Goal: Task Accomplishment & Management: Manage account settings

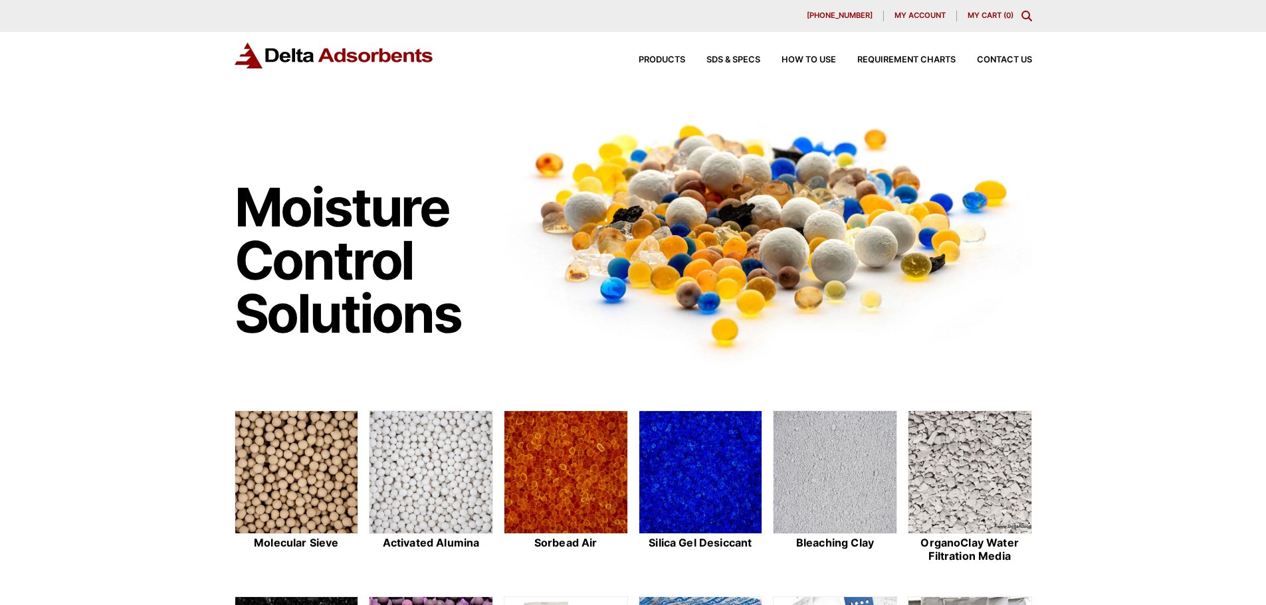
click at [920, 15] on span "My account" at bounding box center [919, 15] width 51 height 7
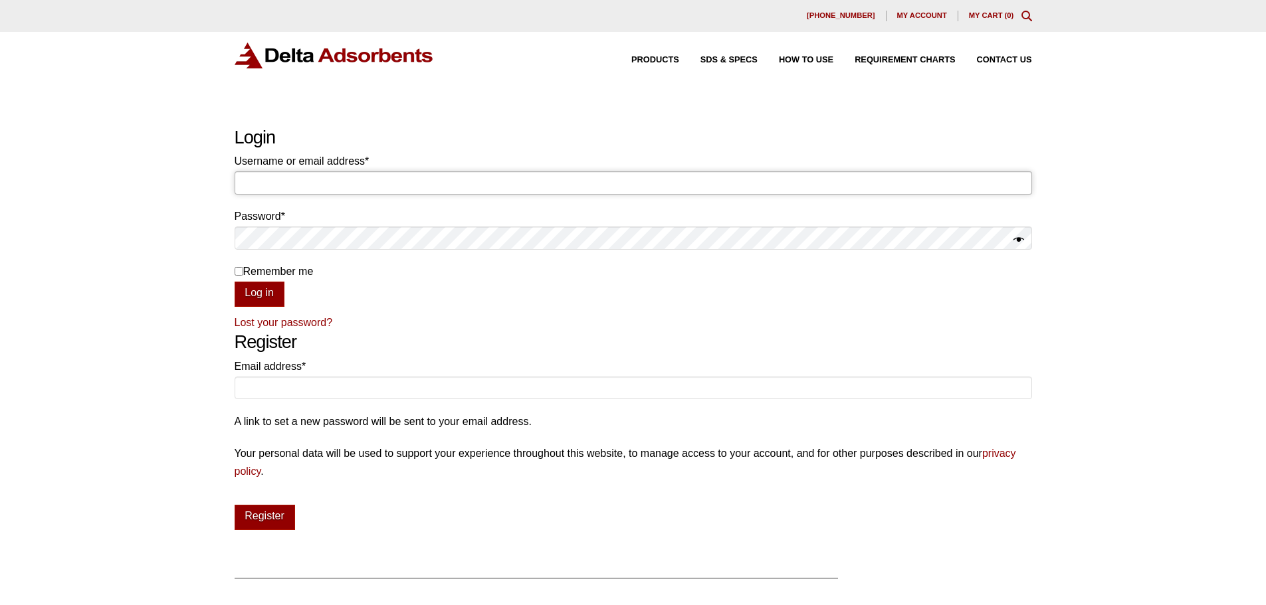
click at [351, 191] on input "Username or email address * Required" at bounding box center [633, 182] width 797 height 23
type input "thaddeus.smith@emdgroup.com"
click at [235, 282] on button "Log in" at bounding box center [260, 294] width 50 height 25
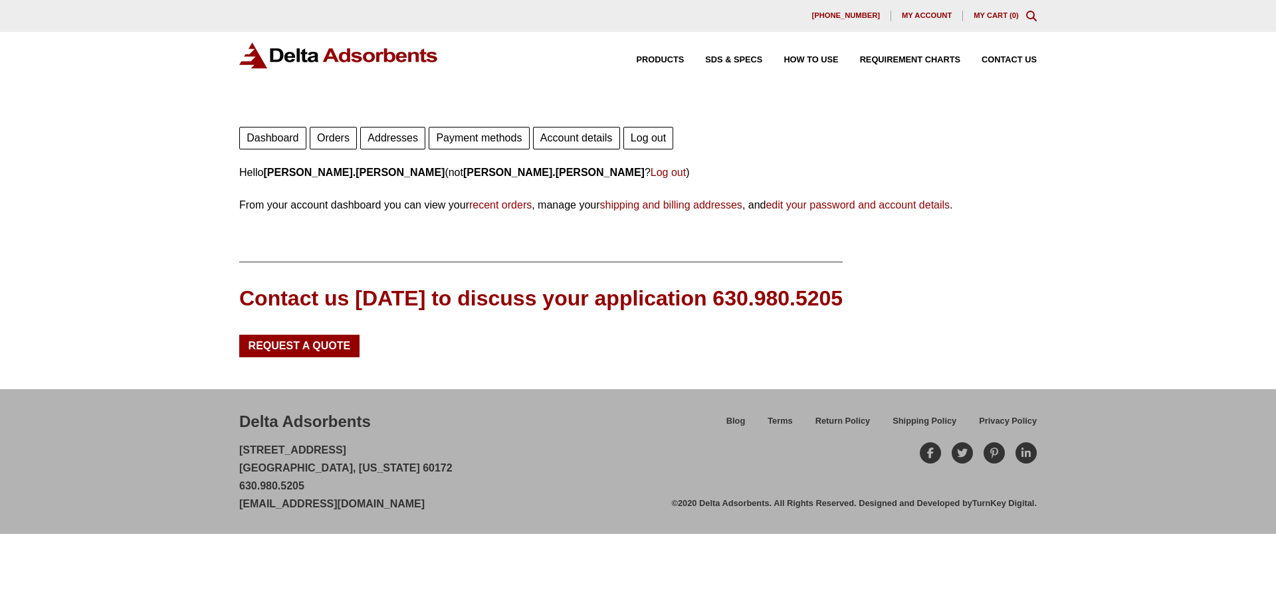
click at [331, 140] on link "Orders" at bounding box center [333, 138] width 47 height 23
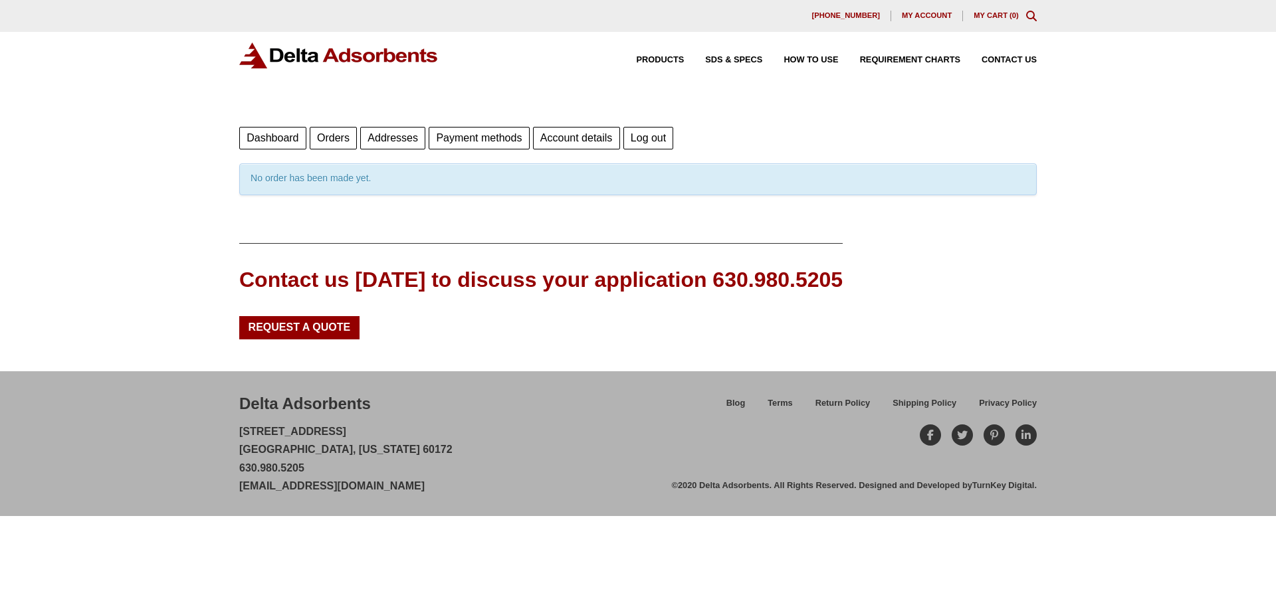
click at [557, 141] on link "Account details" at bounding box center [576, 138] width 87 height 23
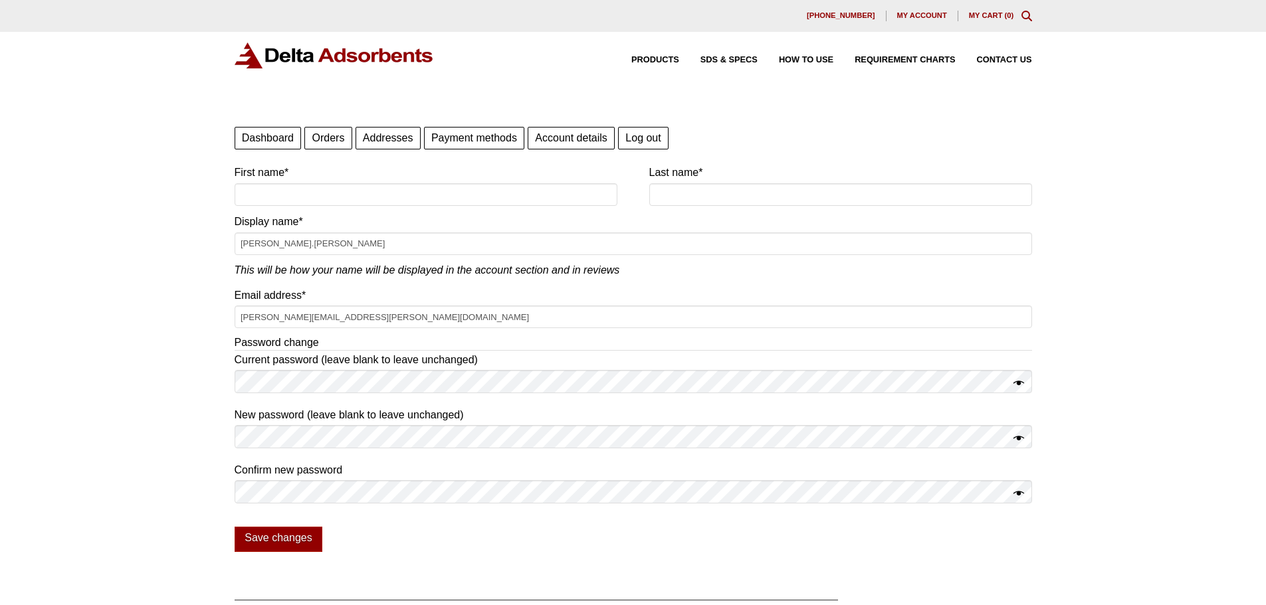
click at [252, 140] on link "Dashboard" at bounding box center [268, 138] width 67 height 23
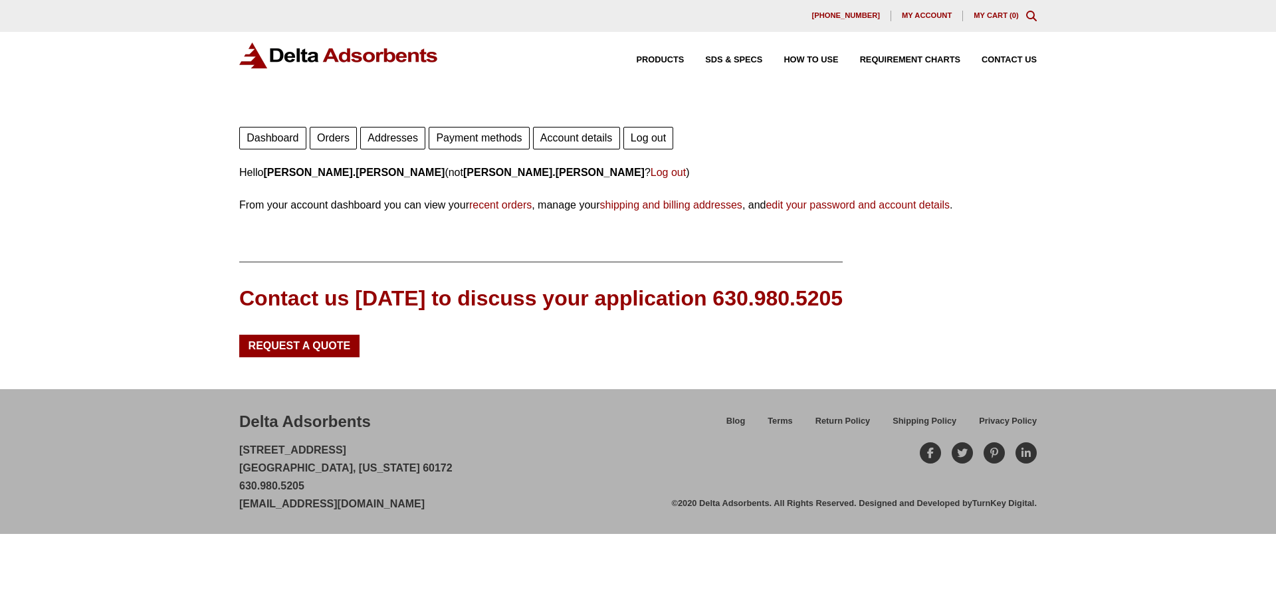
click at [488, 204] on link "recent orders" at bounding box center [500, 204] width 62 height 11
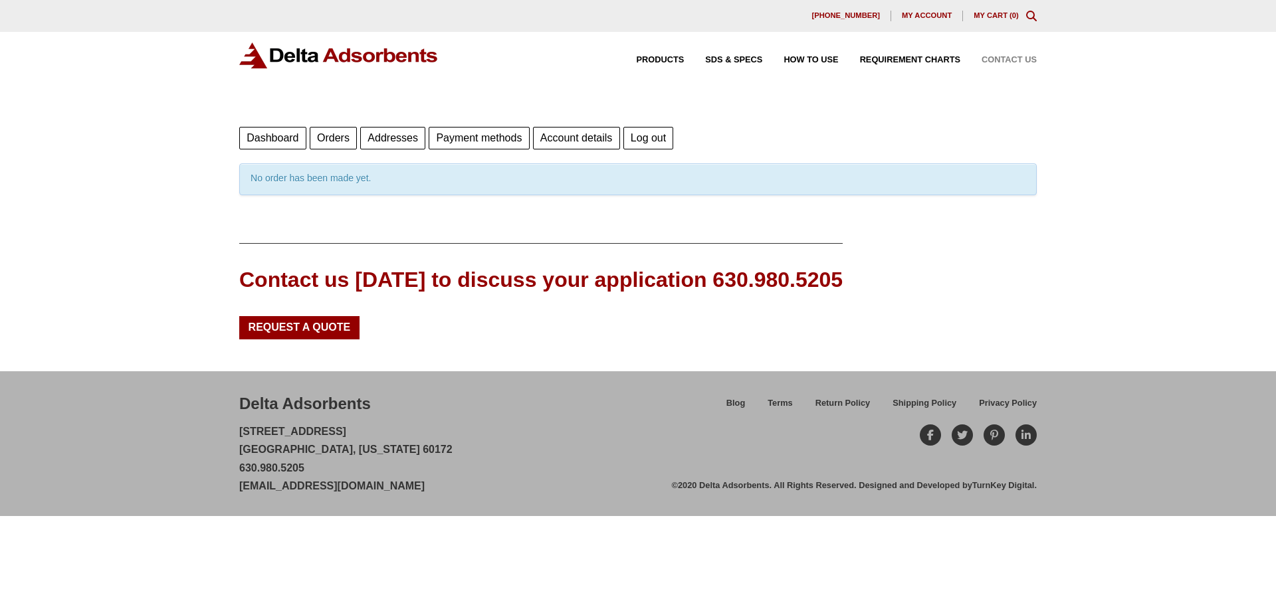
click at [1003, 60] on span "Contact Us" at bounding box center [1008, 60] width 55 height 9
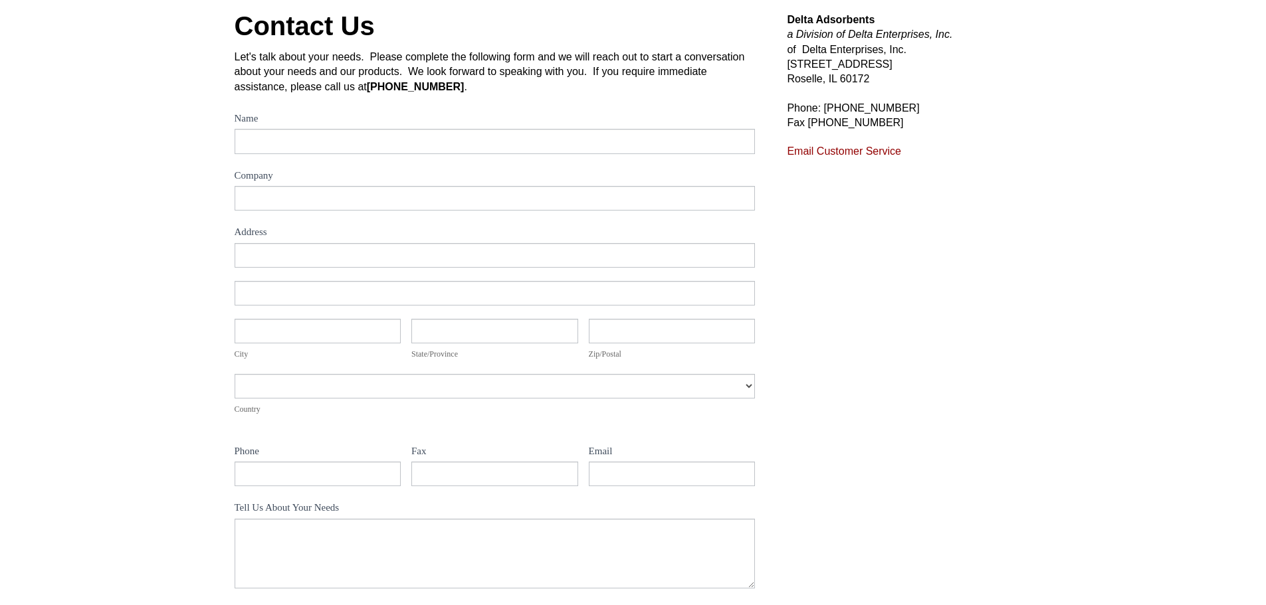
scroll to position [133, 0]
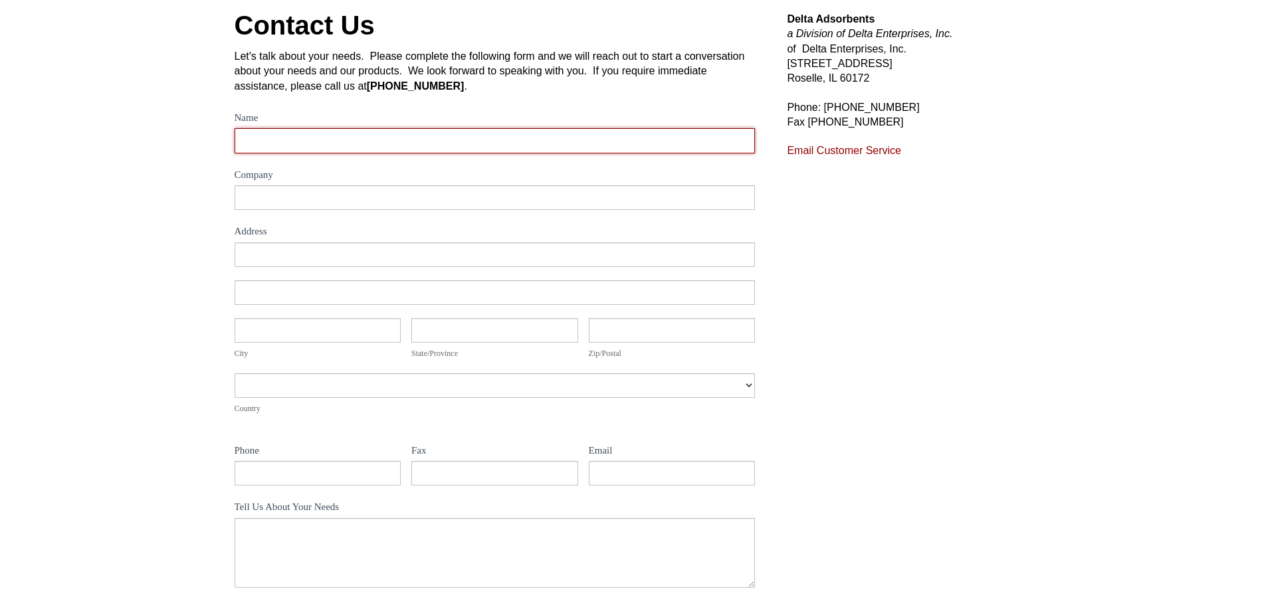
click at [350, 150] on input "Name" at bounding box center [495, 140] width 521 height 25
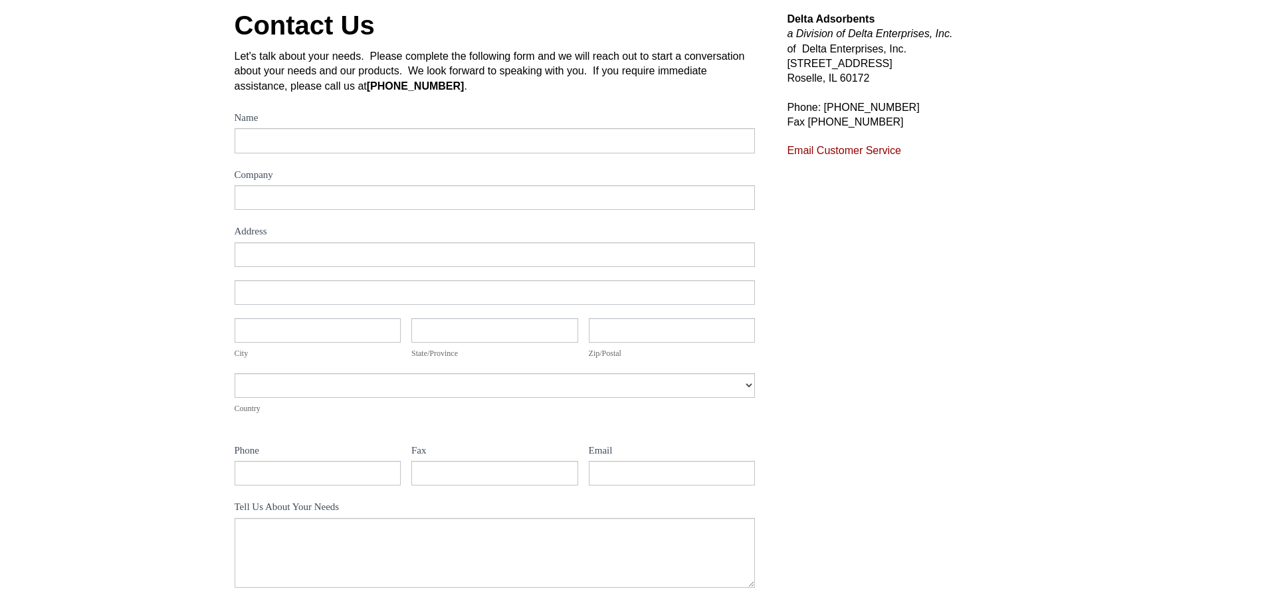
click at [64, 160] on div "Contact Us Let's talk about your needs. Please complete the following form and …" at bounding box center [633, 350] width 1266 height 737
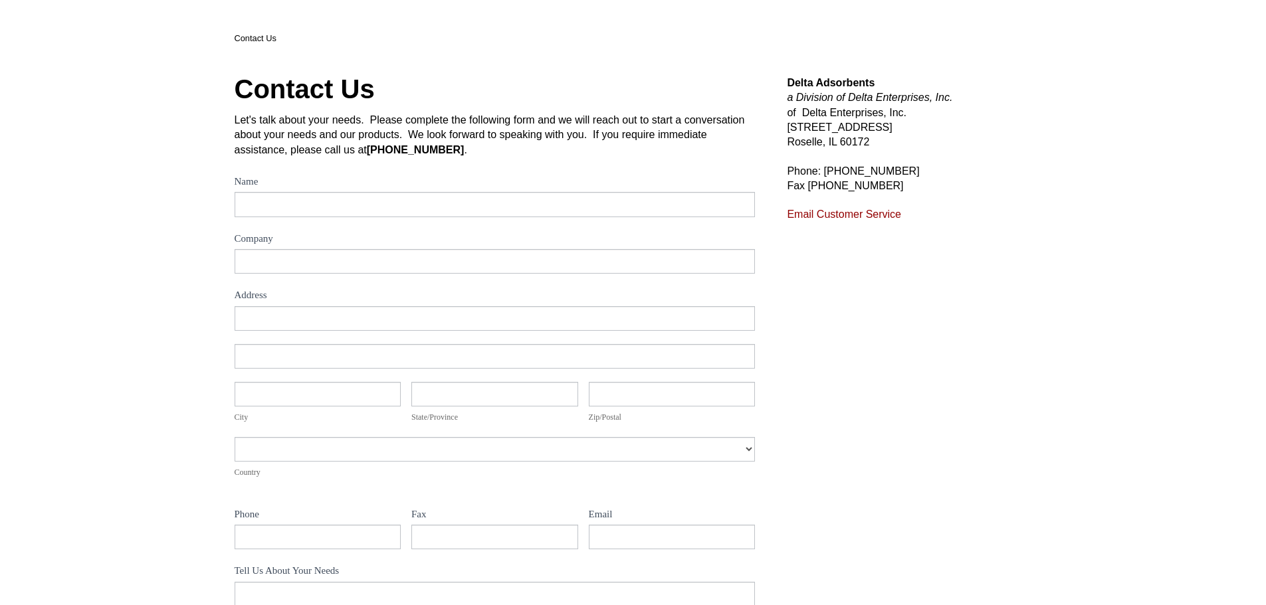
scroll to position [0, 0]
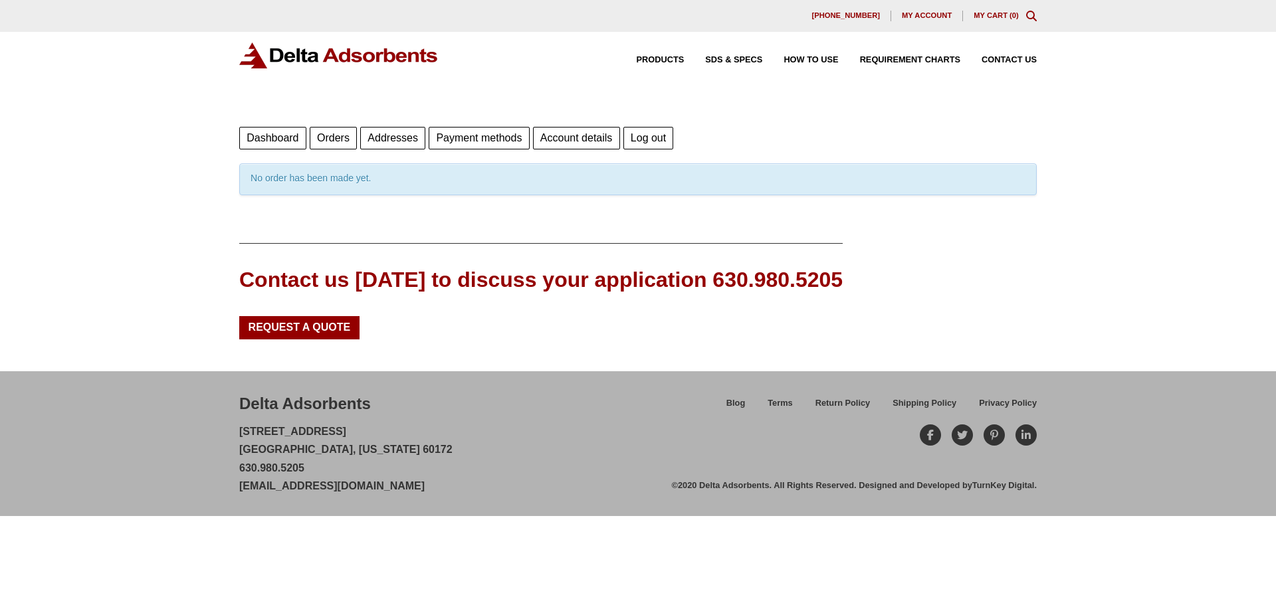
click at [664, 132] on link "Log out" at bounding box center [648, 138] width 50 height 23
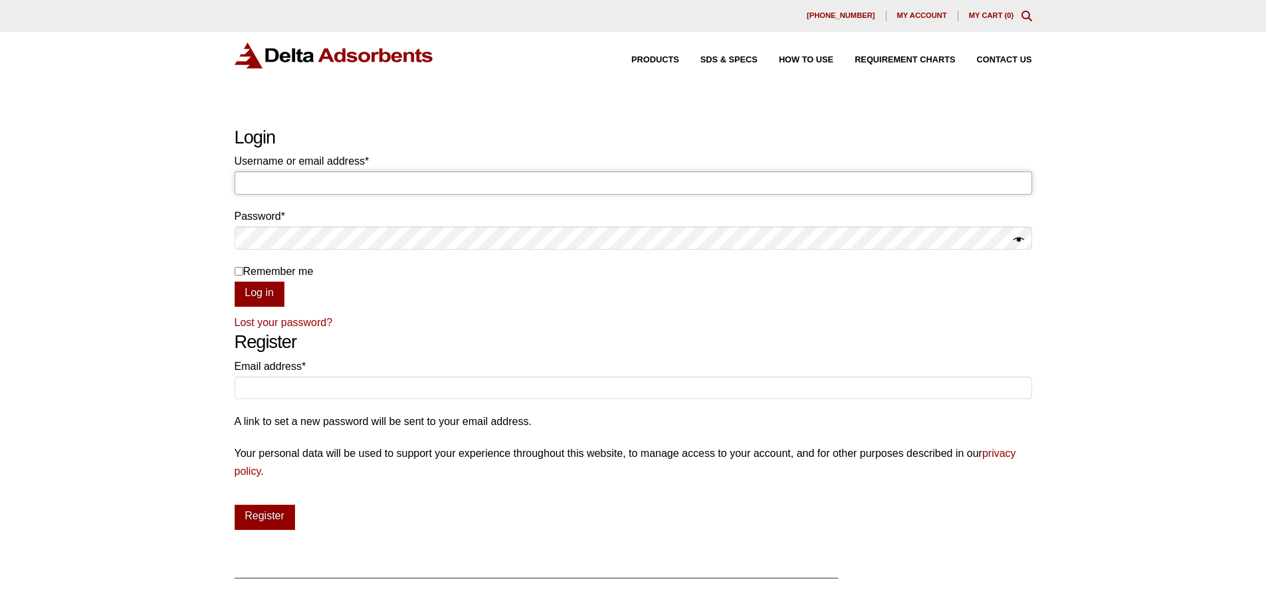
click at [392, 186] on input "Username or email address * Required" at bounding box center [633, 182] width 797 height 23
type input "[PERSON_NAME].[PERSON_NAME]"
click at [264, 296] on button "Log in" at bounding box center [260, 294] width 50 height 25
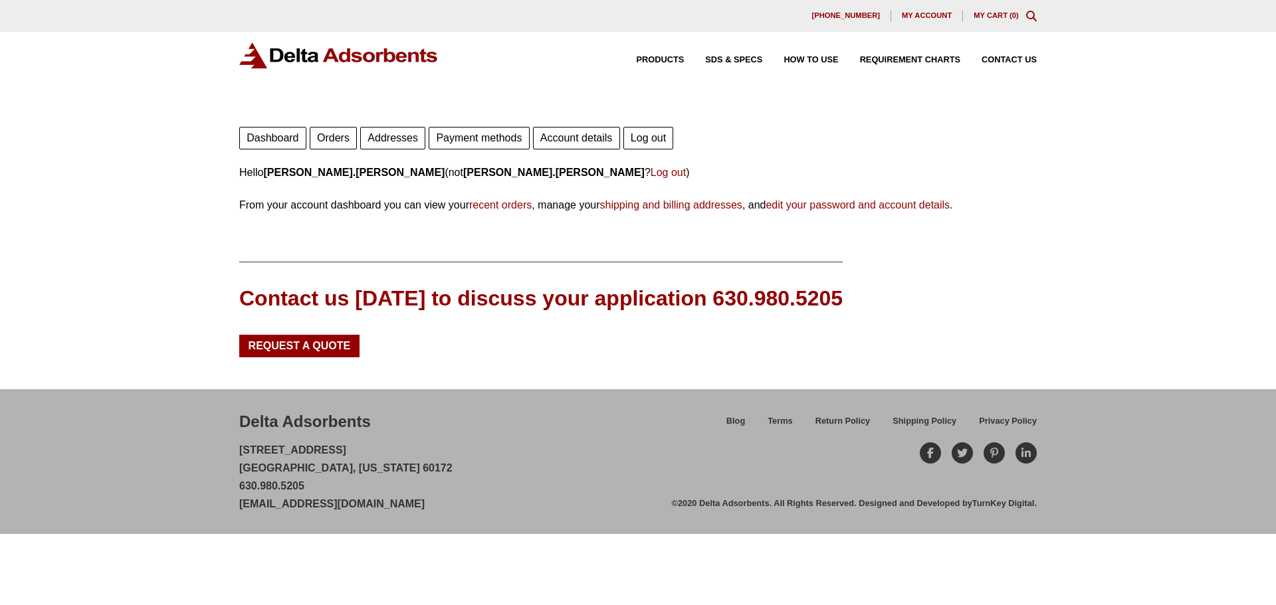
click at [349, 136] on link "Orders" at bounding box center [333, 138] width 47 height 23
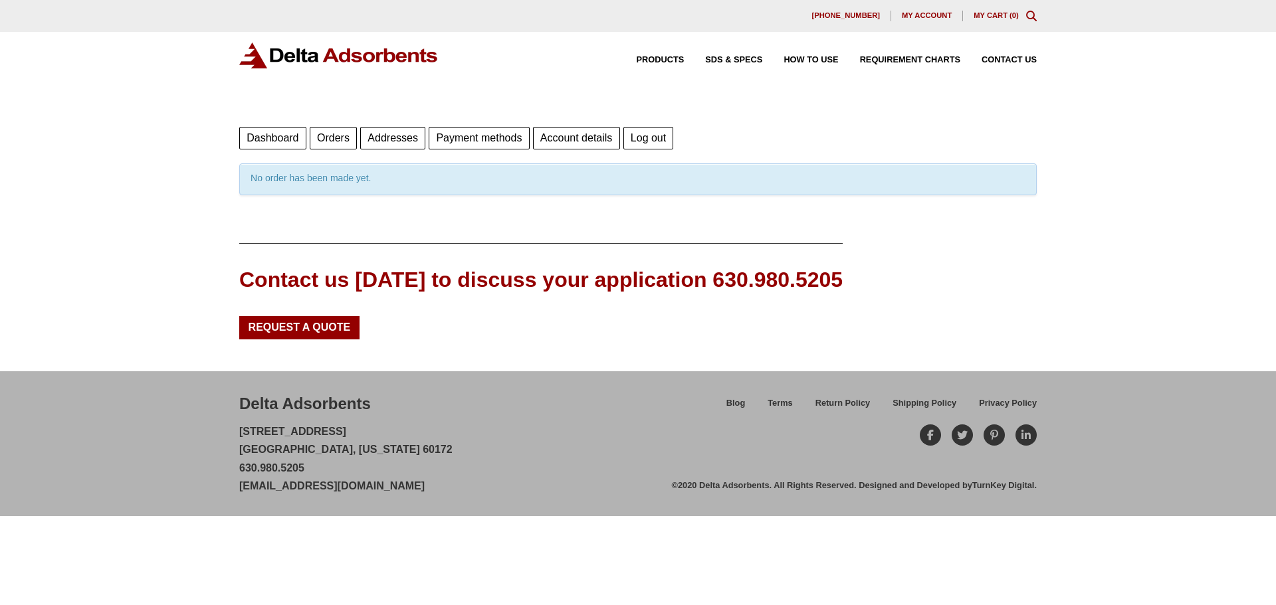
click at [486, 142] on link "Payment methods" at bounding box center [479, 138] width 100 height 23
click at [276, 139] on link "Dashboard" at bounding box center [272, 138] width 67 height 23
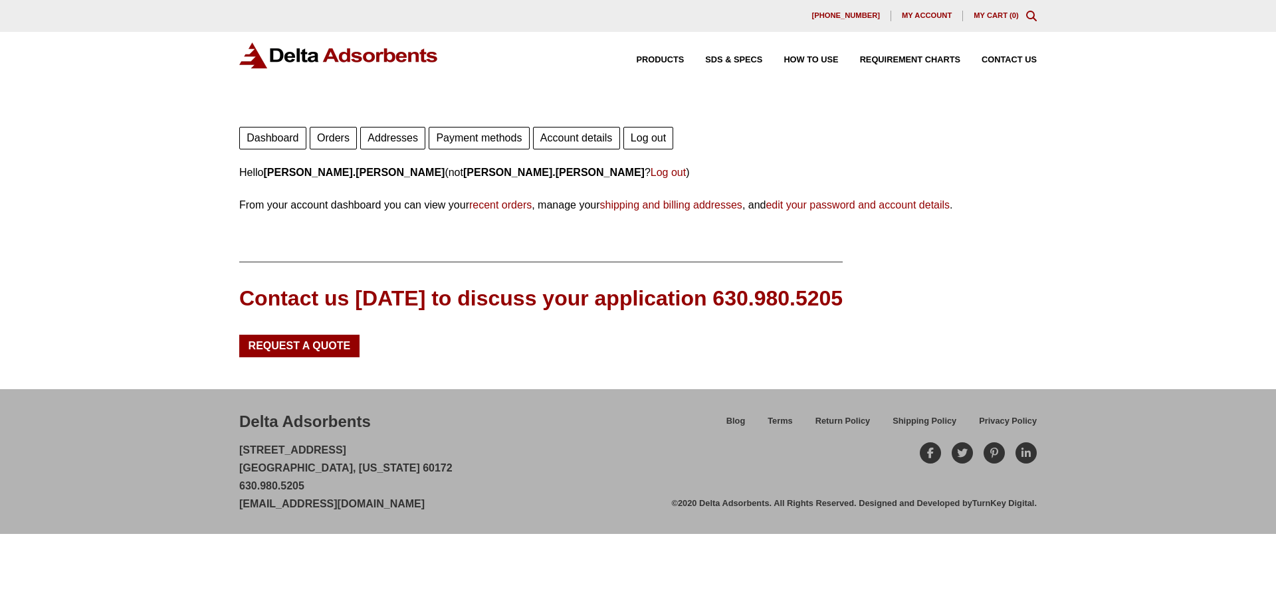
click at [492, 203] on link "recent orders" at bounding box center [500, 204] width 62 height 11
